Goal: Information Seeking & Learning: Find contact information

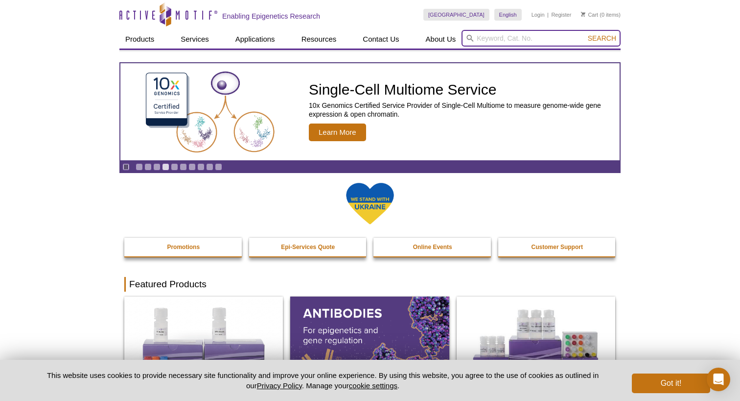
click at [500, 42] on input "search" at bounding box center [541, 38] width 159 height 17
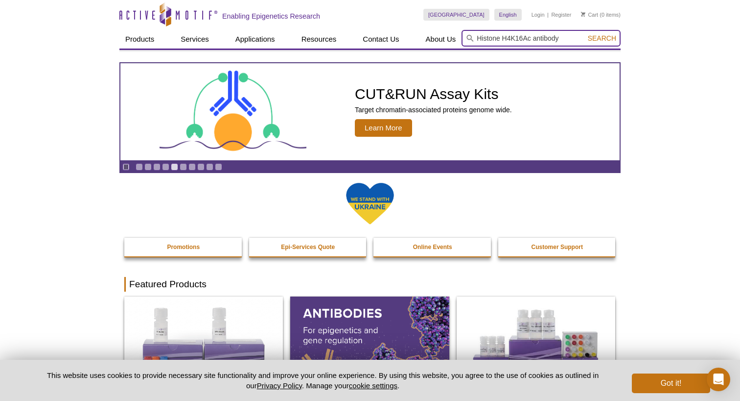
type input "Histone H4K16Ac antibody"
click at [603, 38] on button "Search" at bounding box center [602, 38] width 34 height 9
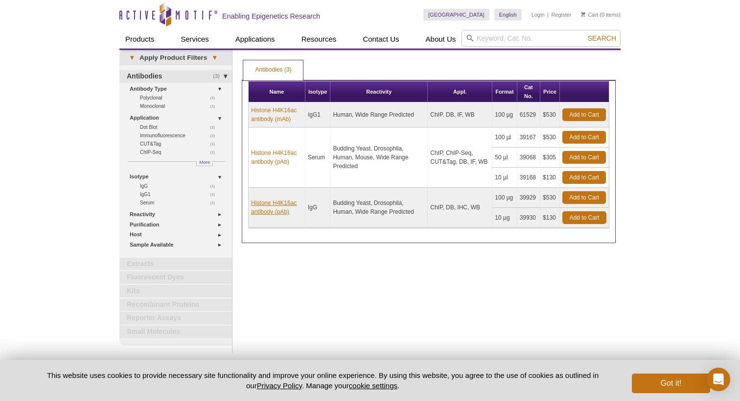
click at [270, 213] on link "Histone H4K16ac antibody (pAb)" at bounding box center [276, 207] width 51 height 18
click at [269, 160] on link "Histone H4K16ac antibody (pAb)" at bounding box center [276, 157] width 51 height 18
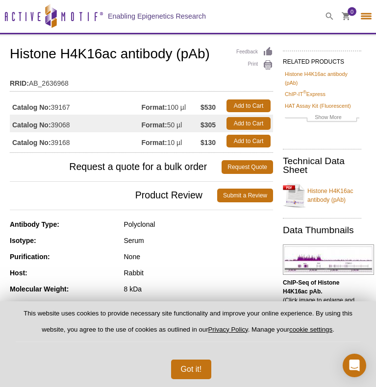
select select "[GEOGRAPHIC_DATA]"
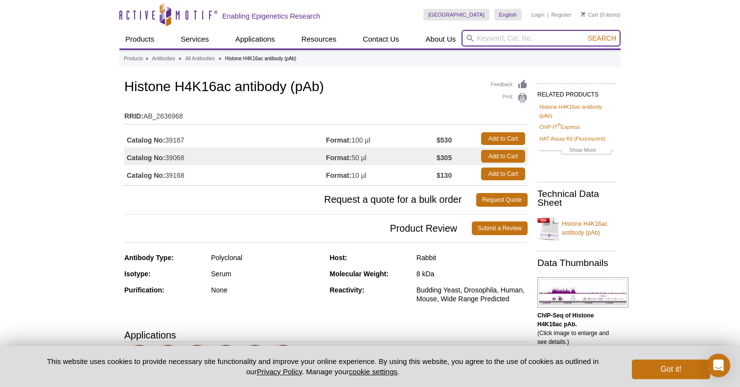
click at [496, 37] on input "search" at bounding box center [541, 38] width 159 height 17
type input "Histone H4 antibody"
click at [603, 38] on button "Search" at bounding box center [602, 38] width 34 height 9
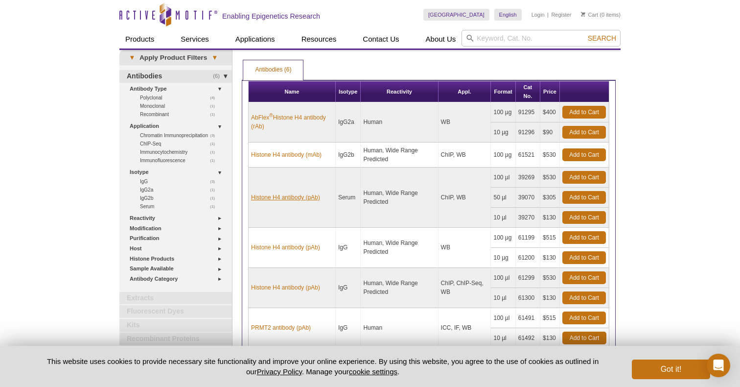
click at [298, 198] on link "Histone H4 antibody (pAb)" at bounding box center [285, 197] width 69 height 9
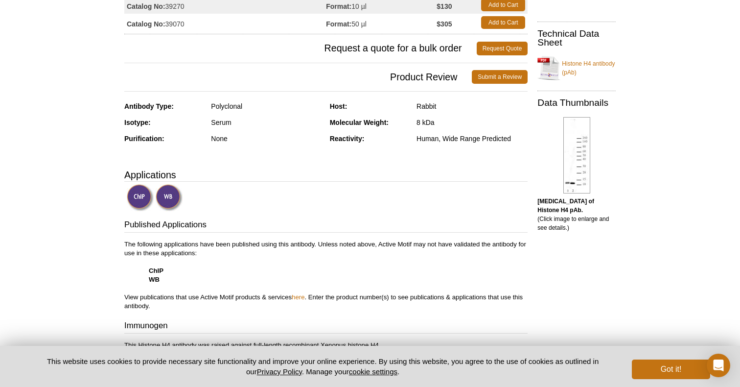
scroll to position [150, 0]
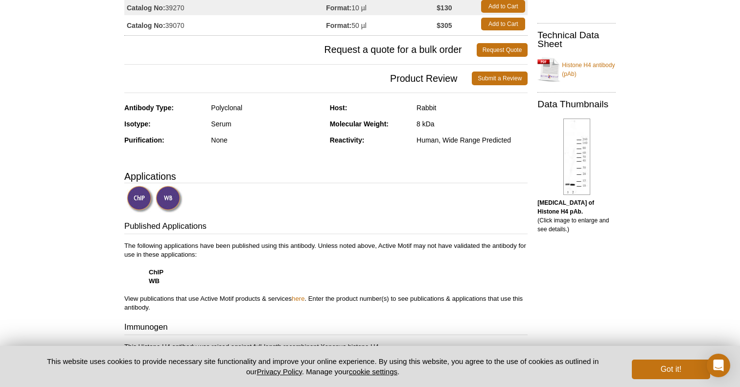
click at [588, 68] on link "Histone H4 antibody (pAb)" at bounding box center [577, 69] width 78 height 29
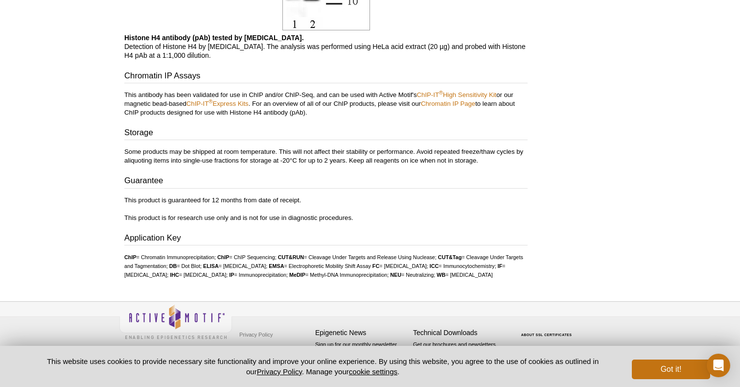
scroll to position [817, 0]
click at [664, 363] on button "Got it!" at bounding box center [671, 369] width 78 height 20
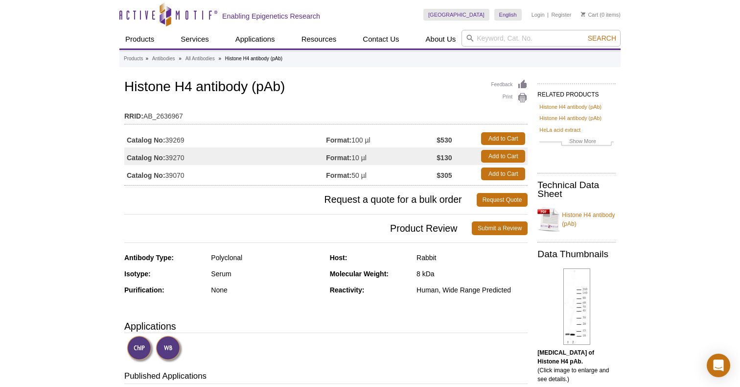
scroll to position [0, 0]
click at [512, 292] on div "Human, Wide Range Predicted" at bounding box center [472, 289] width 111 height 9
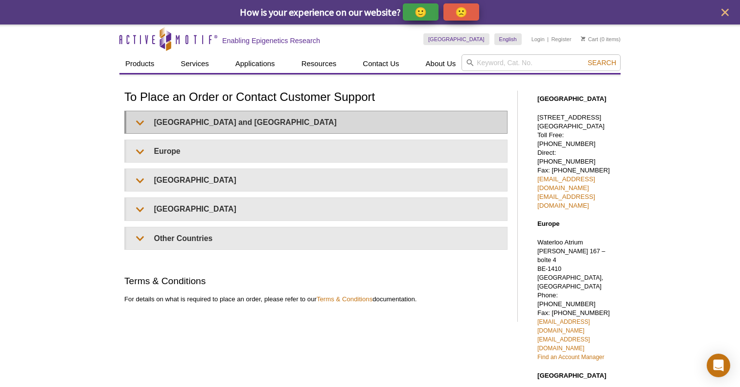
click at [307, 103] on h1 "To Place an Order or Contact Customer Support" at bounding box center [315, 98] width 383 height 14
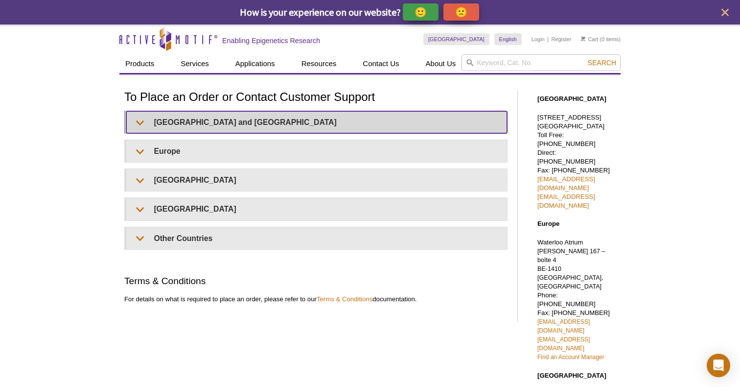
click at [293, 118] on summary "[GEOGRAPHIC_DATA] and [GEOGRAPHIC_DATA]" at bounding box center [316, 122] width 381 height 22
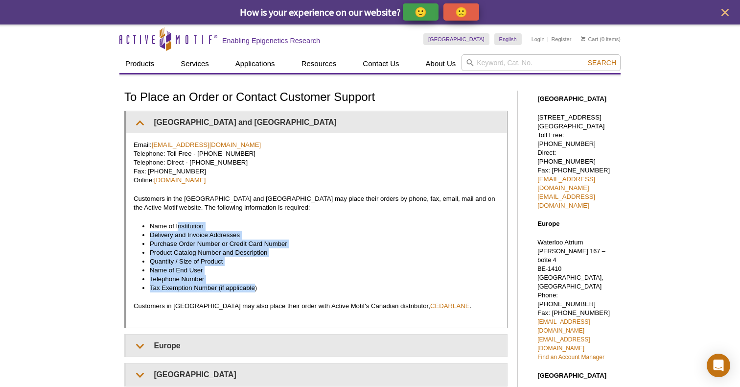
drag, startPoint x: 179, startPoint y: 222, endPoint x: 254, endPoint y: 284, distance: 97.1
click at [254, 284] on ul "Name of Institution Delivery and Invoice Addresses Purchase Order Number or Cre…" at bounding box center [312, 257] width 356 height 71
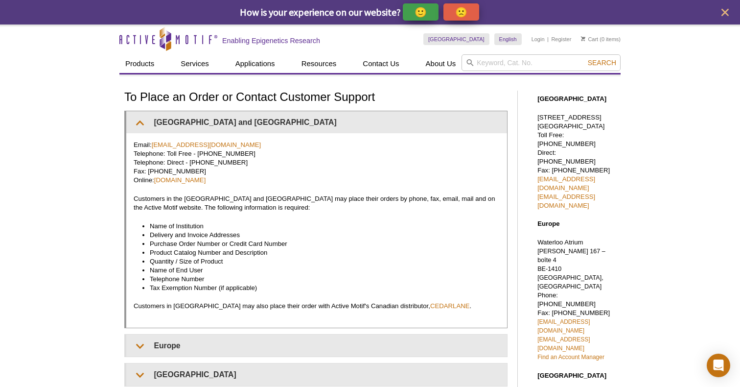
click at [260, 285] on li "Tax Exemption Number (if applicable)" at bounding box center [320, 288] width 340 height 9
